Goal: Transaction & Acquisition: Purchase product/service

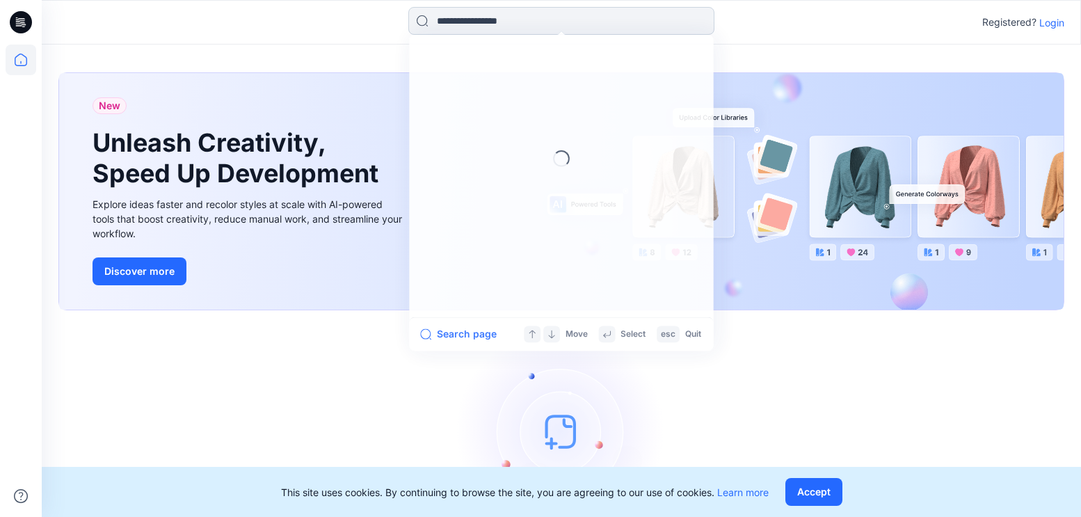
click at [454, 19] on input at bounding box center [561, 21] width 306 height 28
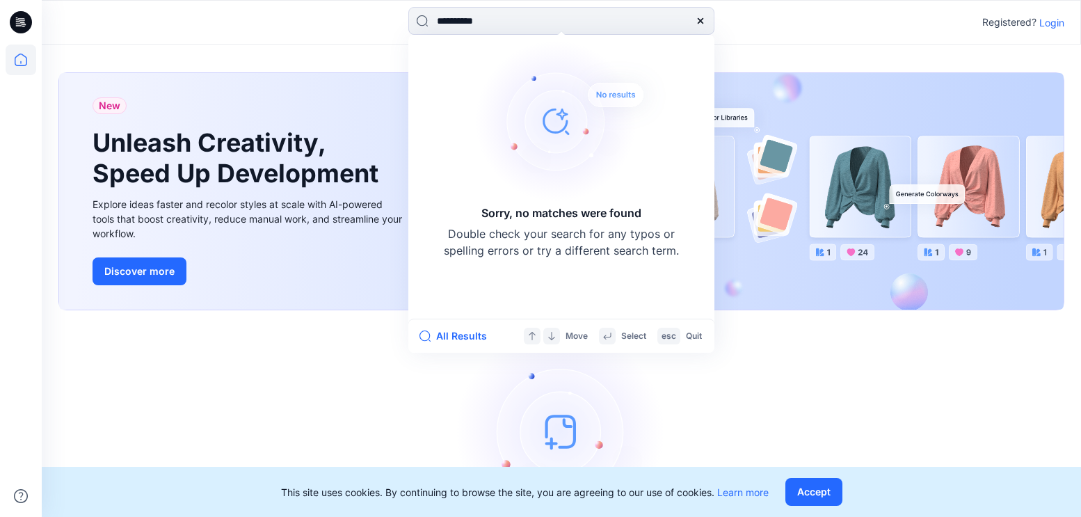
type input "**********"
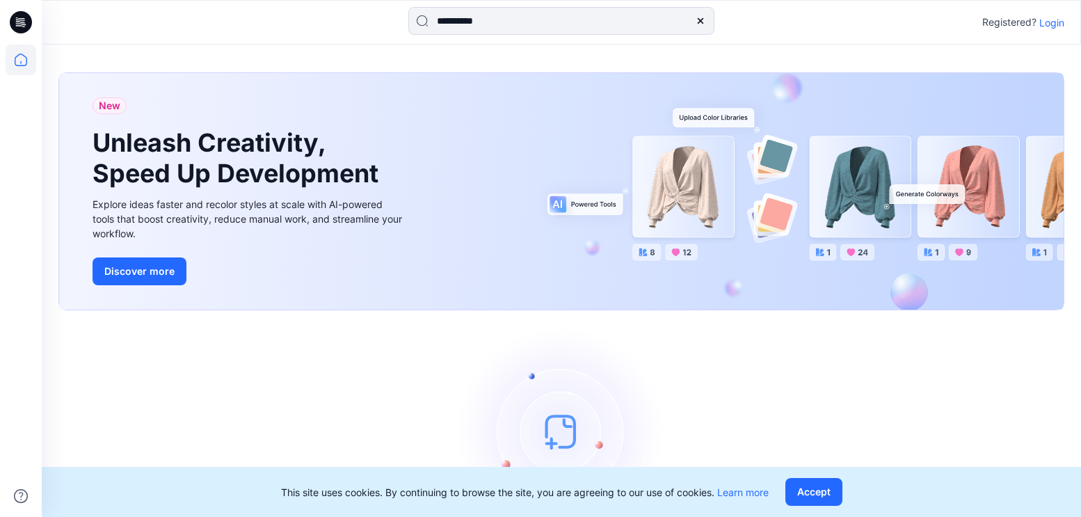
click at [1048, 21] on p "Login" at bounding box center [1051, 22] width 25 height 15
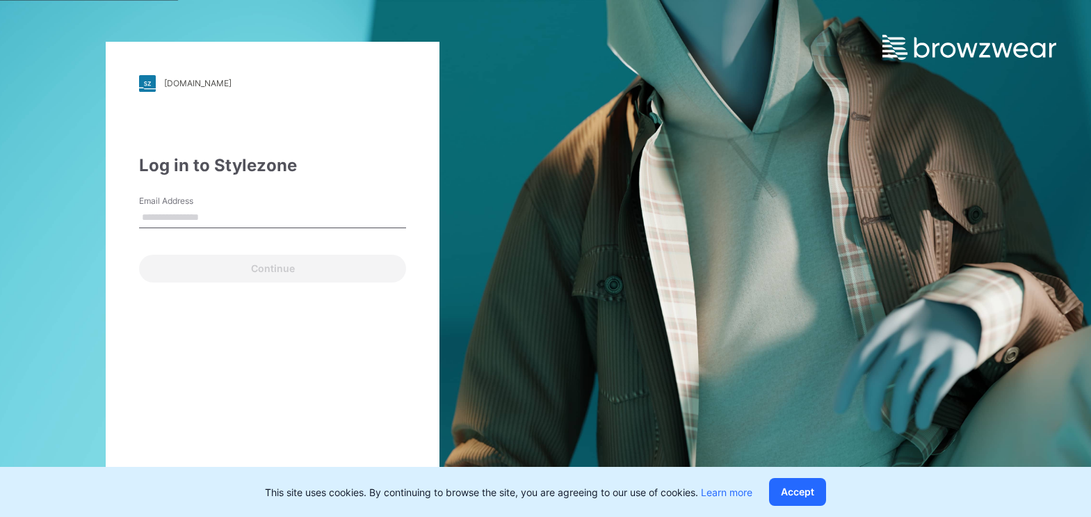
type input "**********"
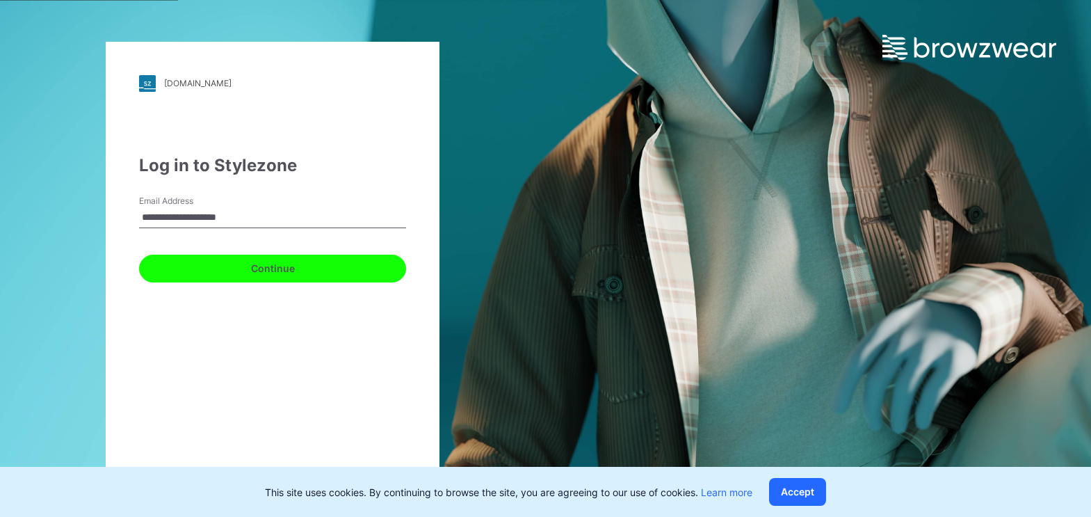
click at [308, 265] on button "Continue" at bounding box center [272, 269] width 267 height 28
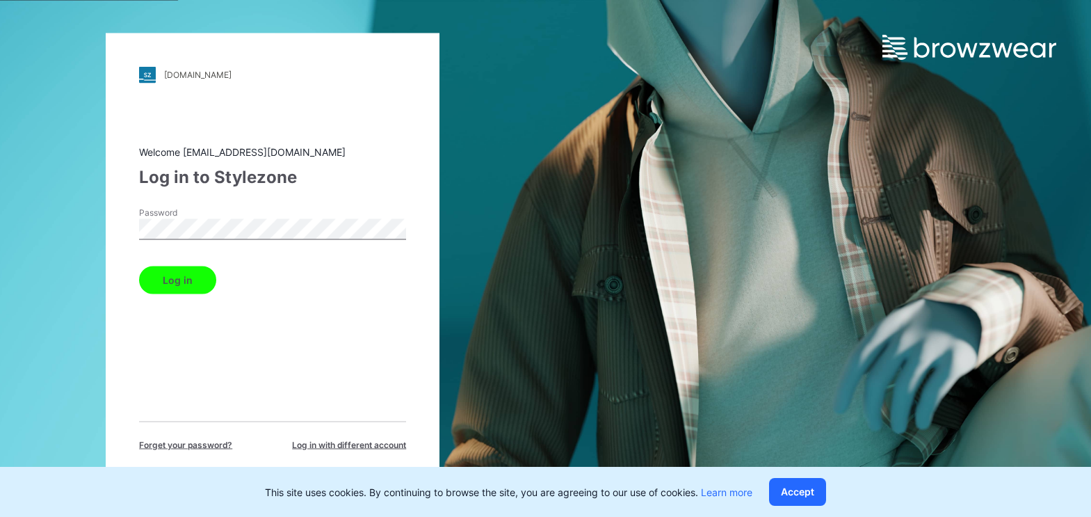
click at [152, 289] on button "Log in" at bounding box center [177, 280] width 77 height 28
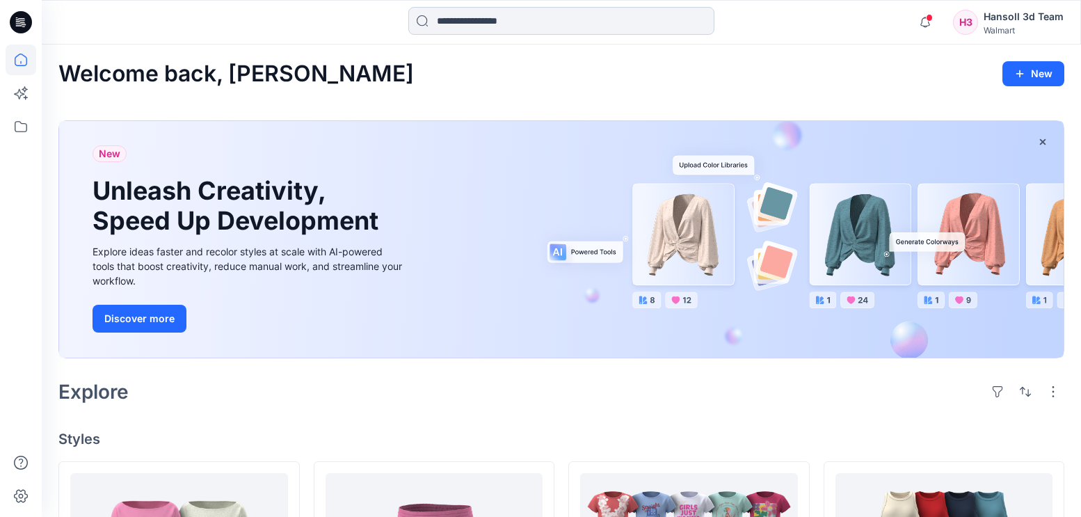
click at [510, 26] on input at bounding box center [561, 21] width 306 height 28
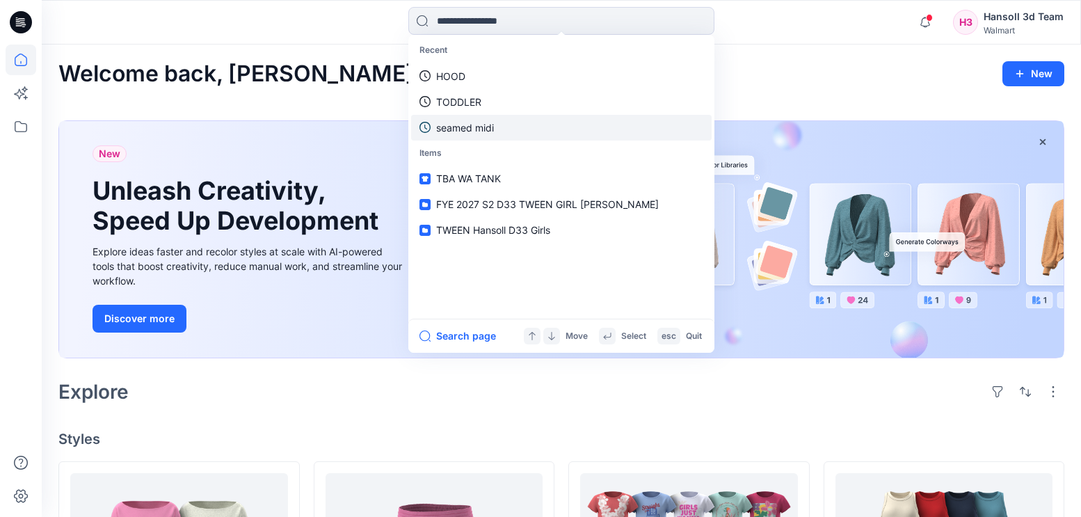
click at [469, 128] on p "seamed midi" at bounding box center [465, 127] width 58 height 15
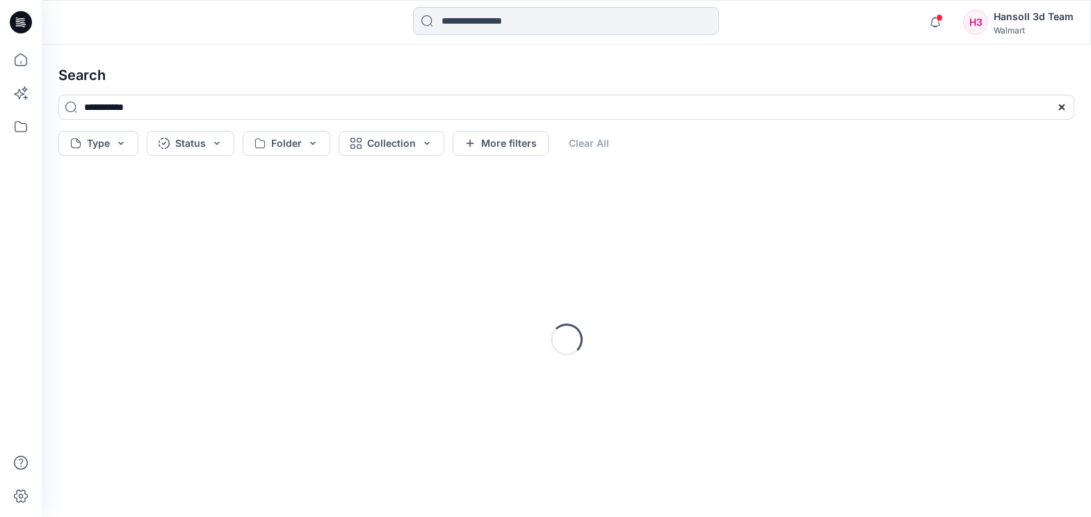
click at [537, 18] on input at bounding box center [566, 21] width 306 height 28
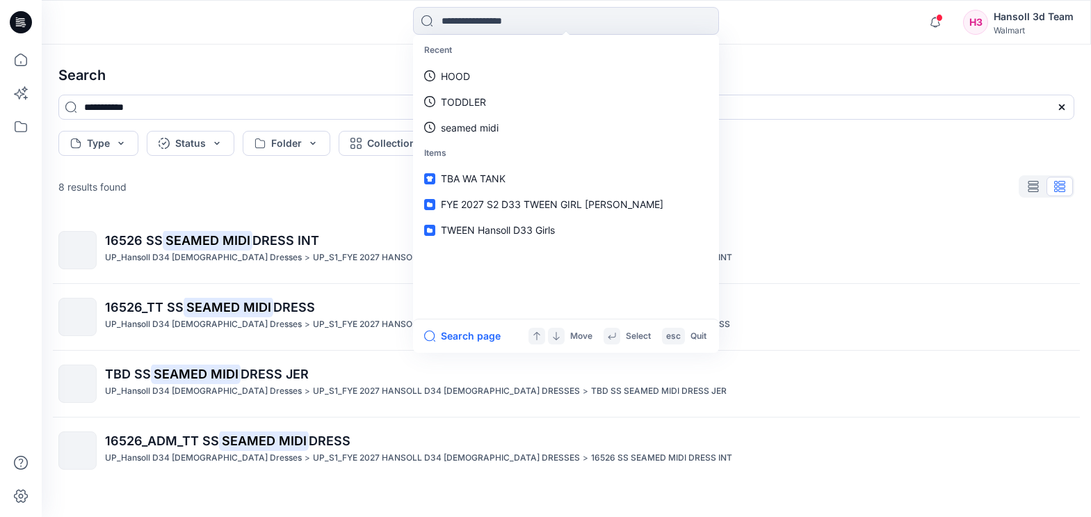
click at [307, 202] on div "8 results found 16526 SS SEAMED MIDI DRESS INT UP_Hansoll D34 [DEMOGRAPHIC_DATA…" at bounding box center [566, 323] width 1039 height 300
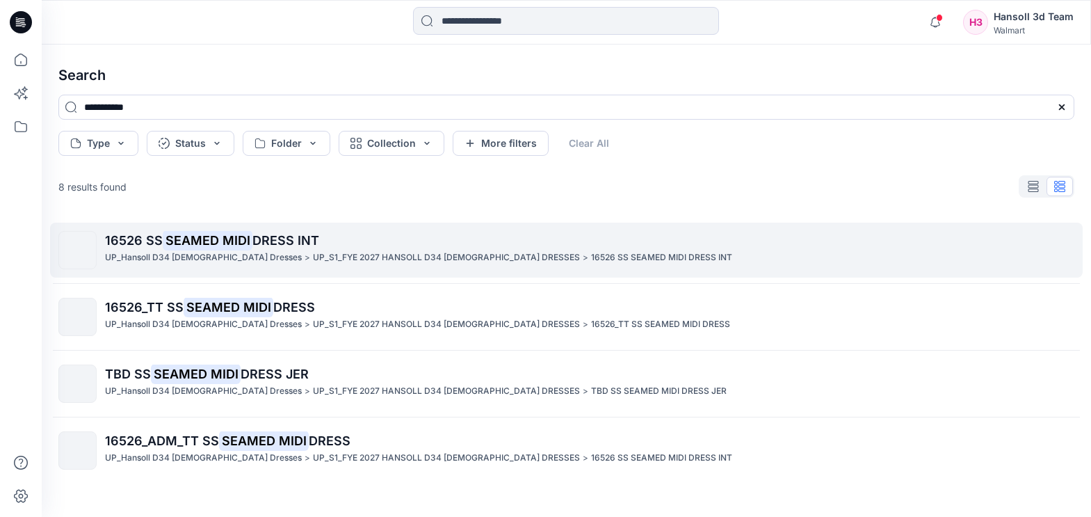
click at [264, 232] on p "16526 SS SEAMED MIDI DRESS INT" at bounding box center [589, 240] width 969 height 19
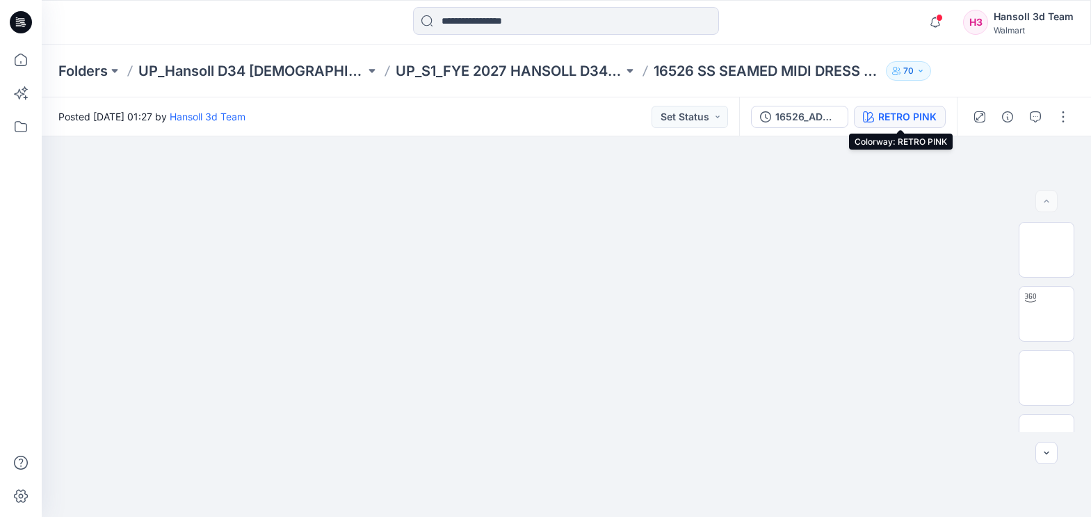
click at [904, 117] on div "RETRO PINK" at bounding box center [908, 116] width 58 height 15
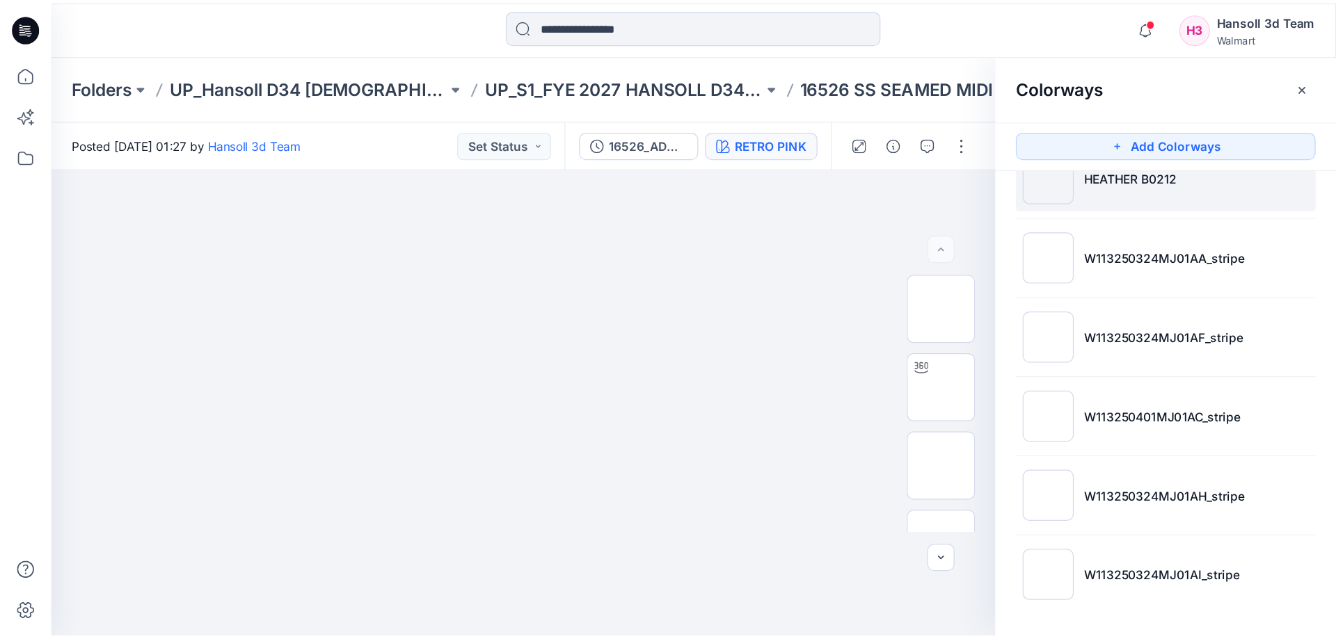
scroll to position [488, 0]
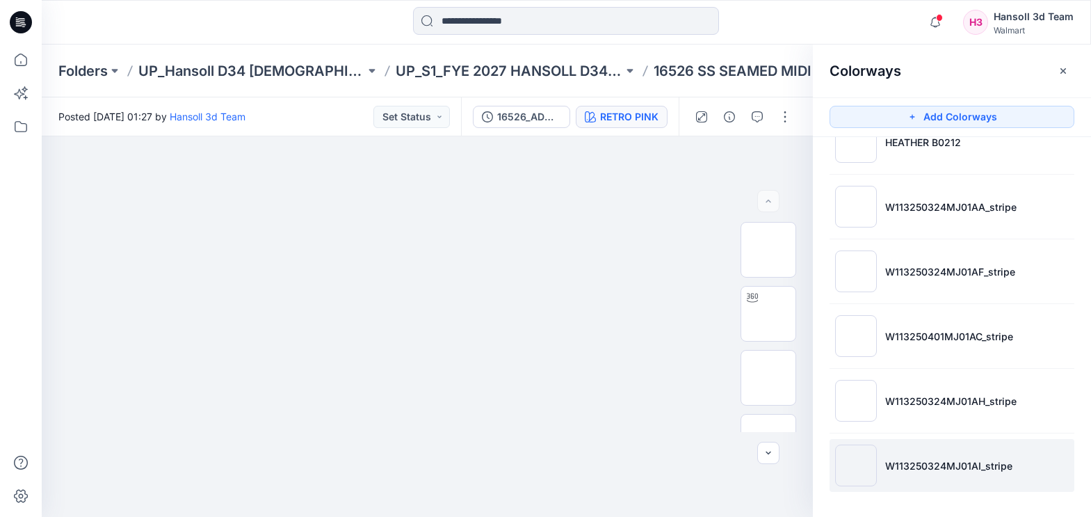
click at [915, 468] on p "W113250324MJ01AI_stripe" at bounding box center [948, 465] width 127 height 15
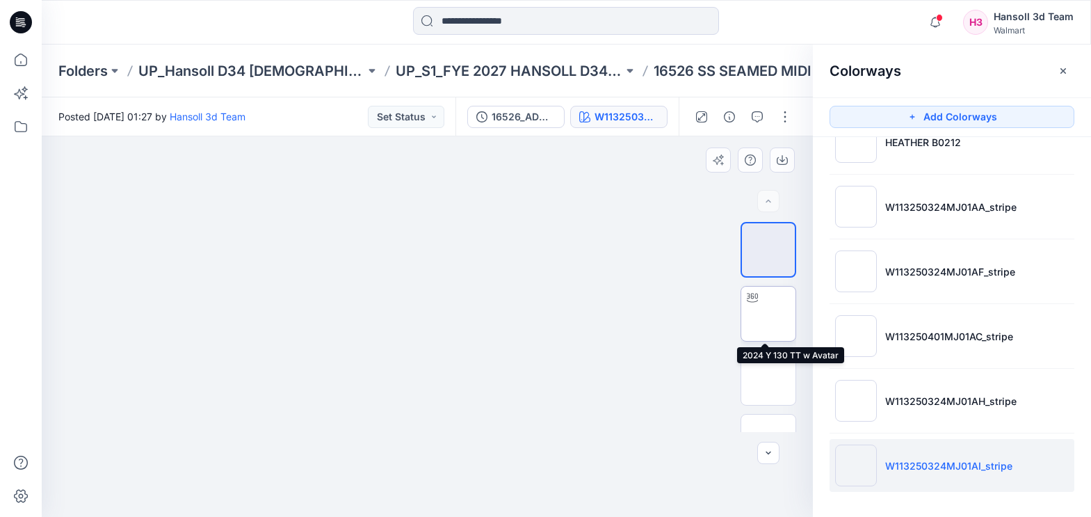
click at [769, 314] on img at bounding box center [769, 314] width 0 height 0
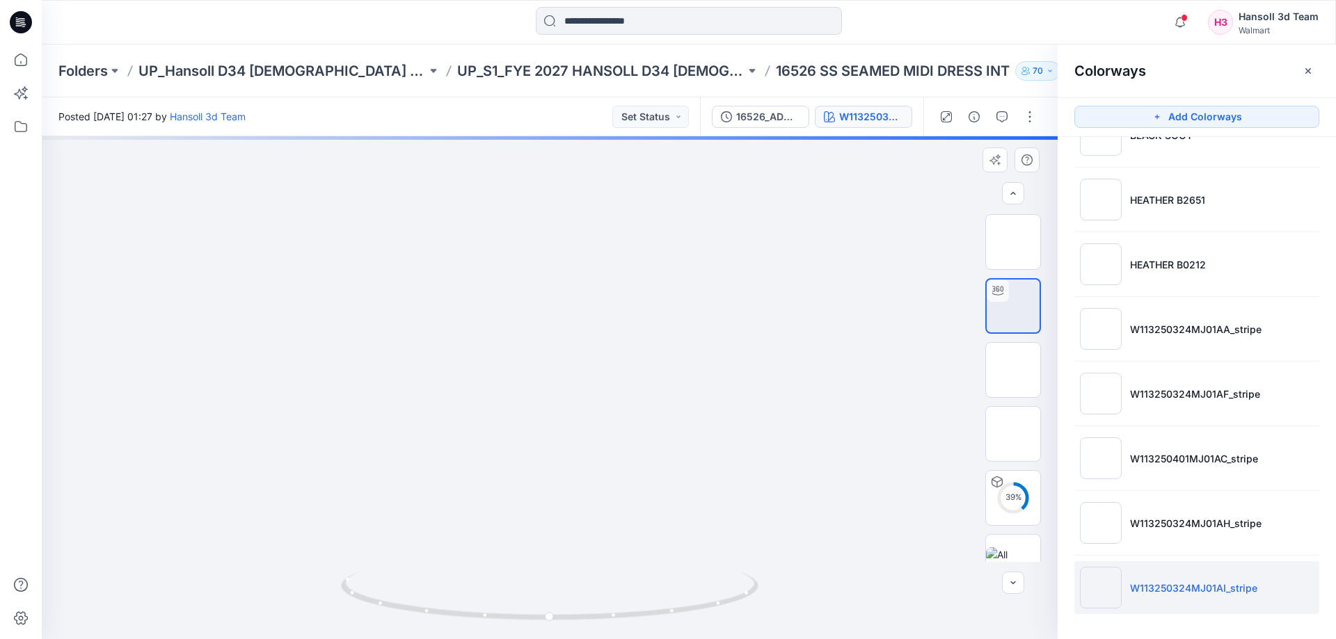
scroll to position [28, 0]
click at [412, 516] on div at bounding box center [550, 387] width 1016 height 503
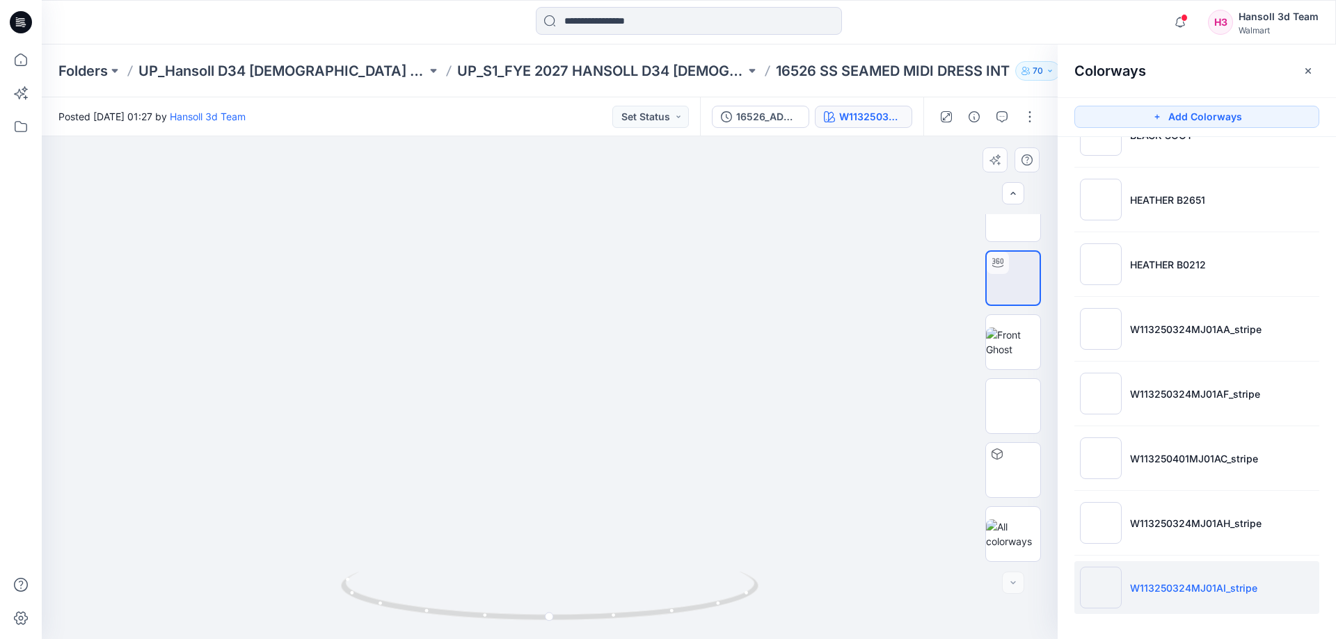
drag, startPoint x: 595, startPoint y: 542, endPoint x: 617, endPoint y: 206, distance: 336.7
drag, startPoint x: 471, startPoint y: 618, endPoint x: 606, endPoint y: 607, distance: 135.5
click at [606, 516] on icon at bounding box center [551, 598] width 421 height 52
